Goal: Navigation & Orientation: Go to known website

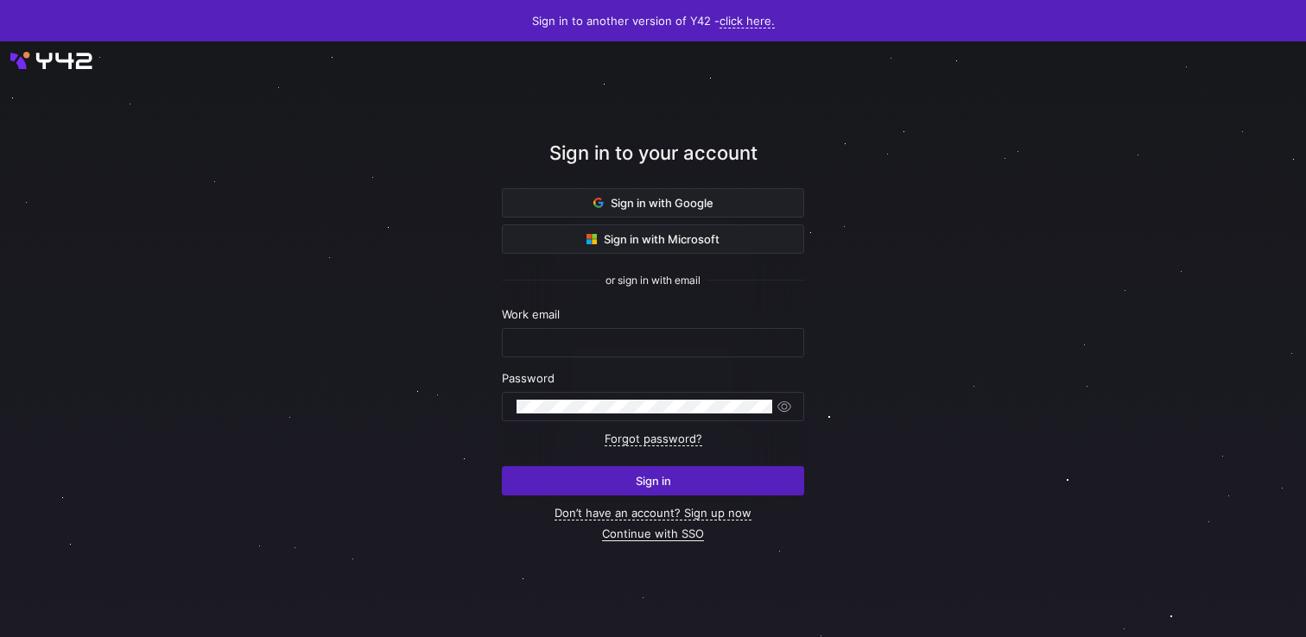
click at [664, 536] on link "Continue with SSO" at bounding box center [653, 534] width 102 height 15
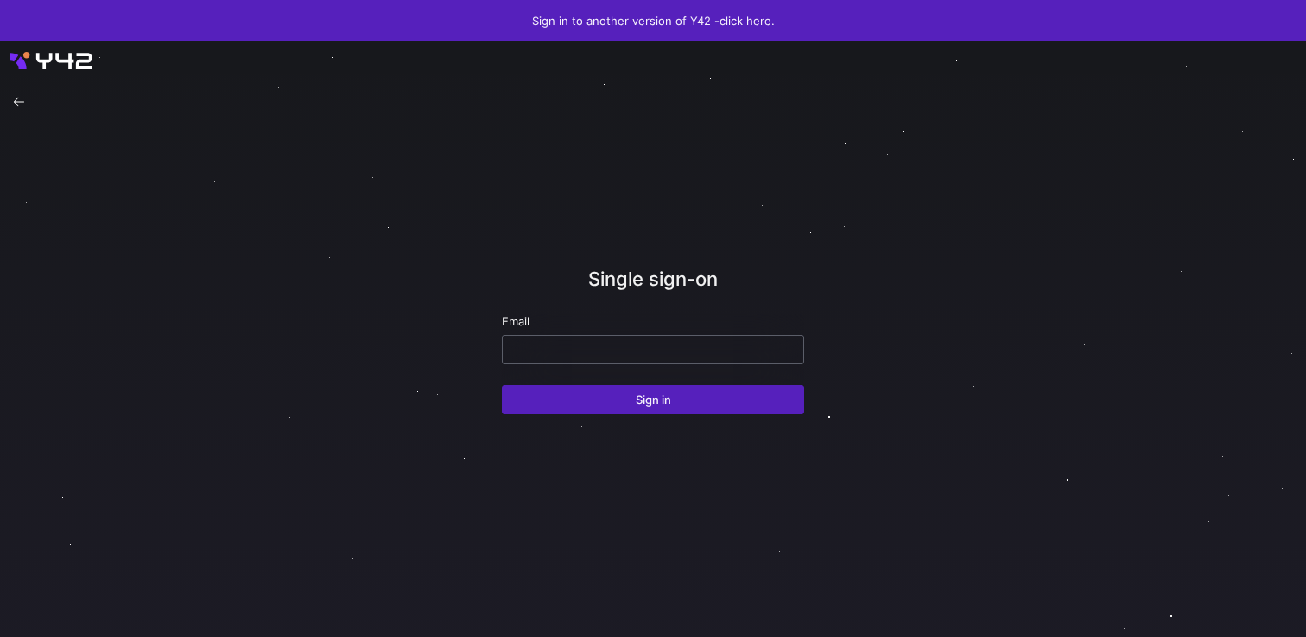
click at [673, 340] on div at bounding box center [652, 350] width 273 height 28
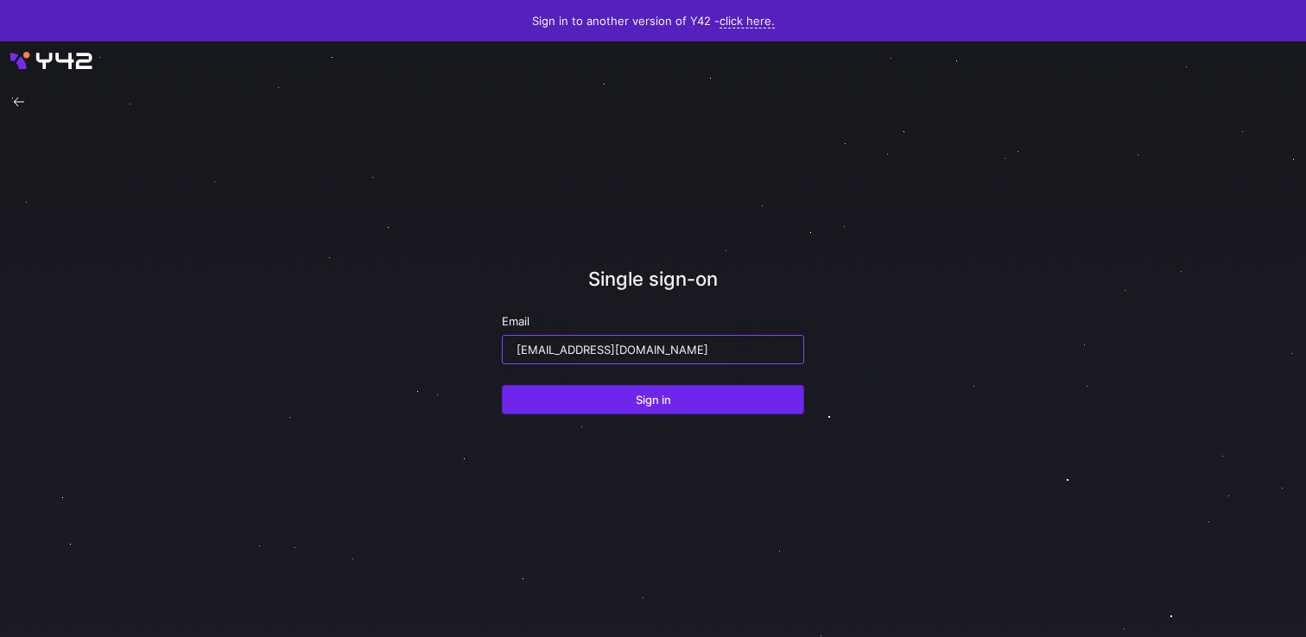
type input "[EMAIL_ADDRESS][DOMAIN_NAME]"
click at [668, 400] on span "Sign in" at bounding box center [653, 400] width 35 height 14
